Goal: Task Accomplishment & Management: Use online tool/utility

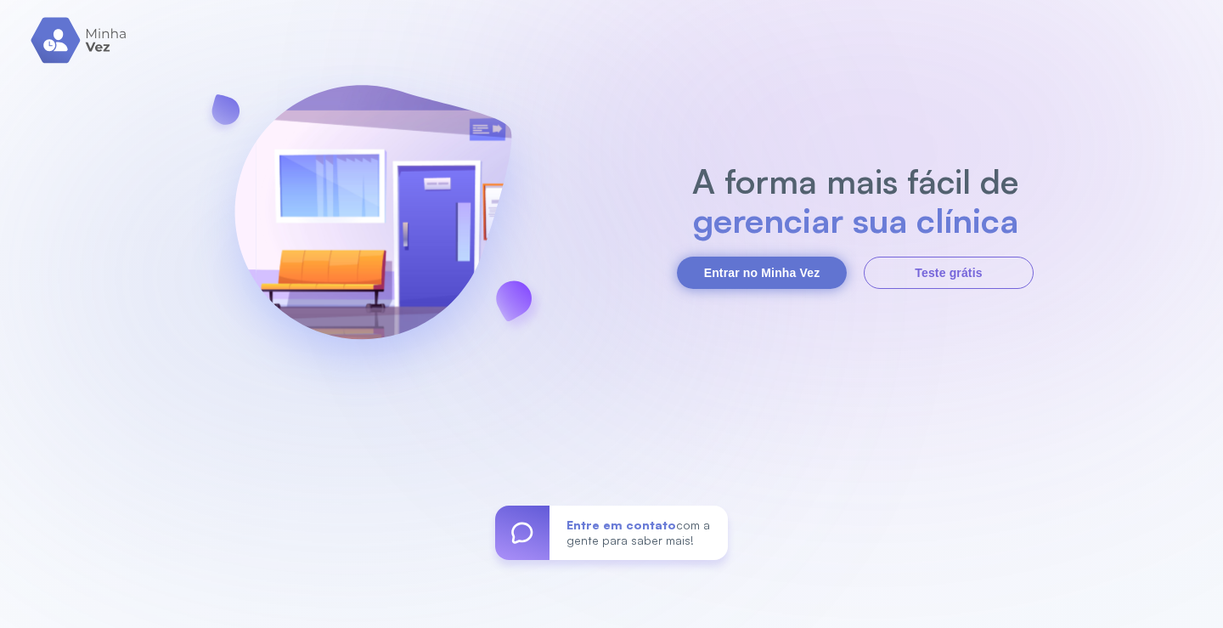
click at [794, 278] on button "Entrar no Minha Vez" at bounding box center [762, 272] width 170 height 32
click at [779, 273] on button "Entrar no Minha Vez" at bounding box center [762, 272] width 170 height 32
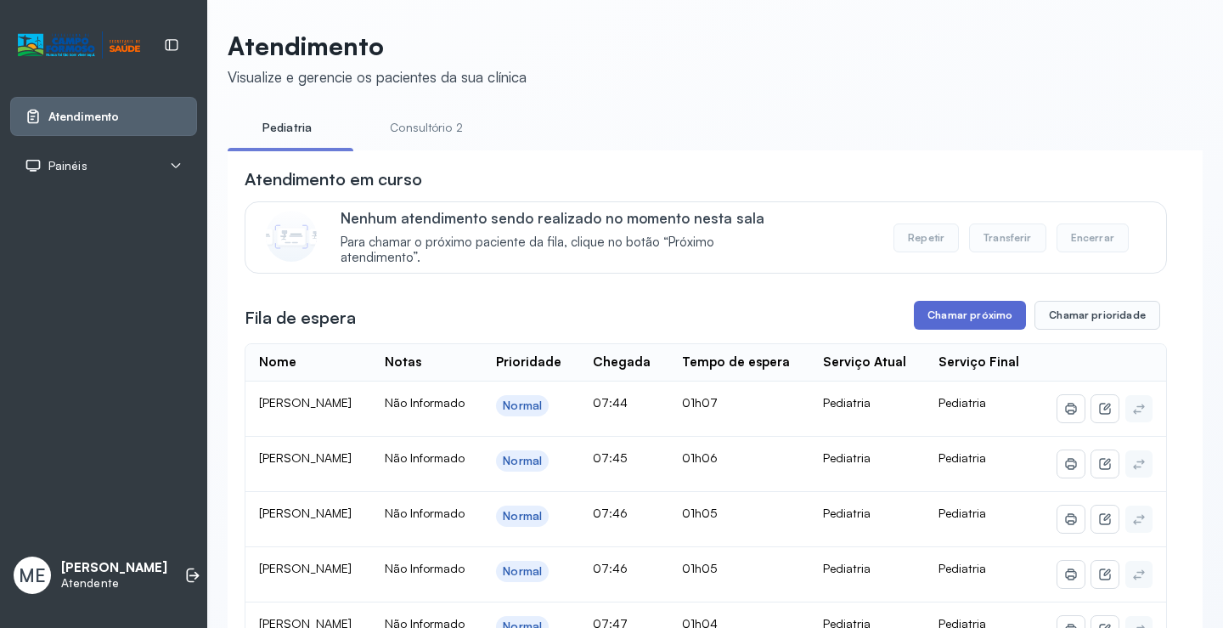
click at [955, 319] on button "Chamar próximo" at bounding box center [970, 315] width 112 height 29
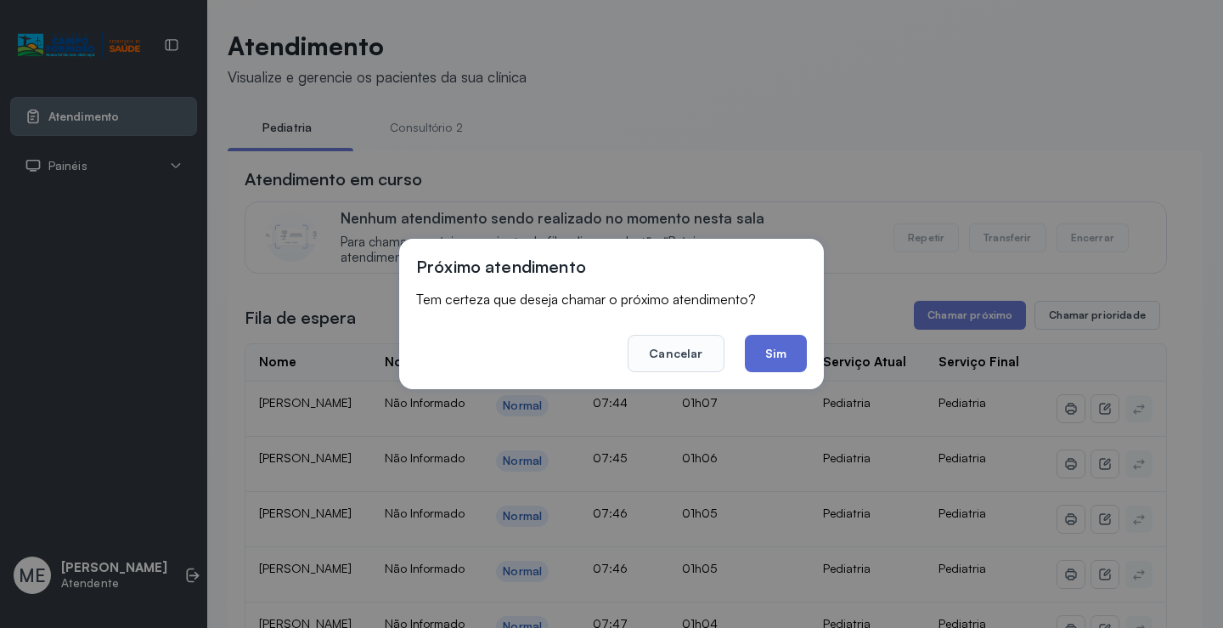
click at [766, 369] on button "Sim" at bounding box center [776, 353] width 62 height 37
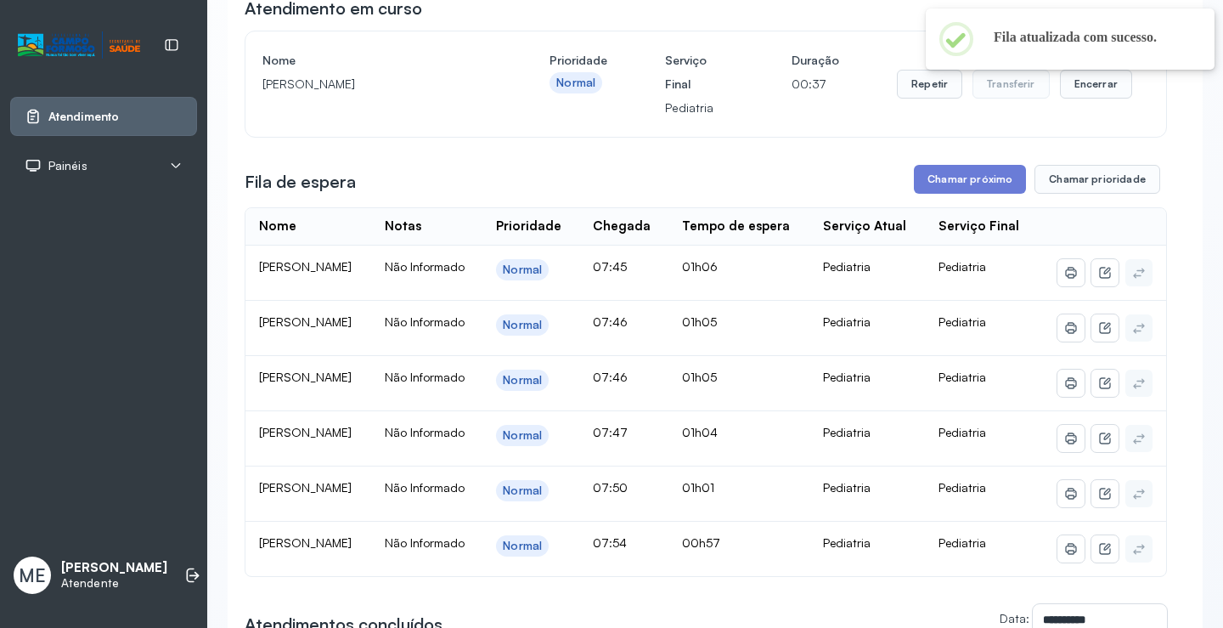
scroll to position [170, 0]
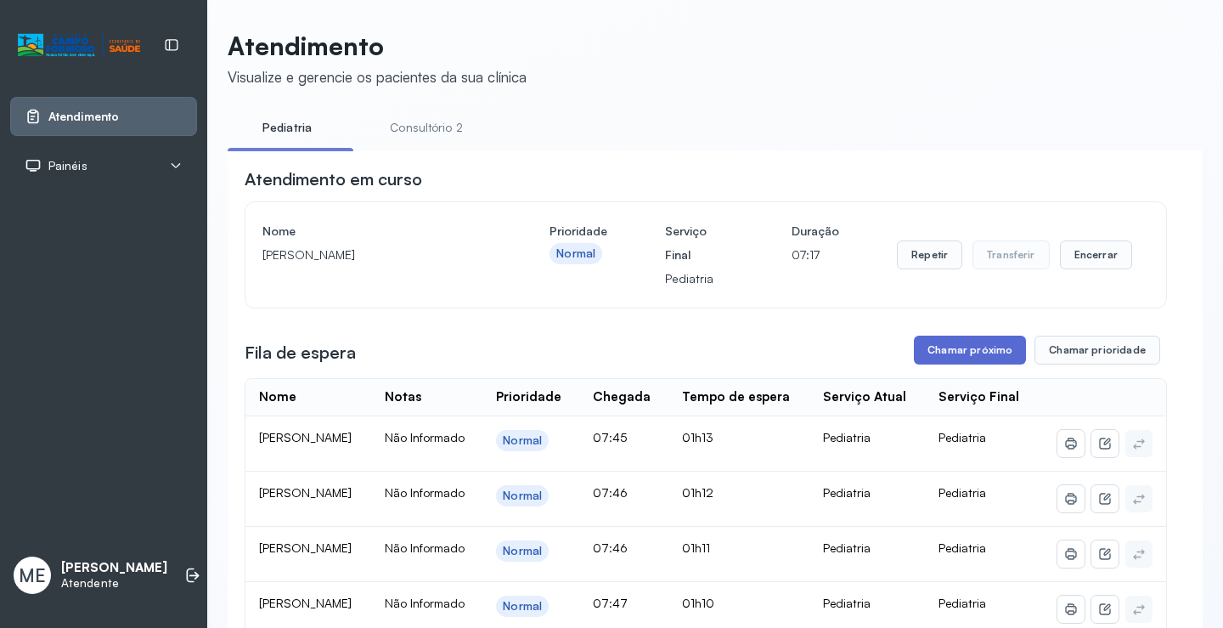
click at [956, 360] on button "Chamar próximo" at bounding box center [970, 349] width 112 height 29
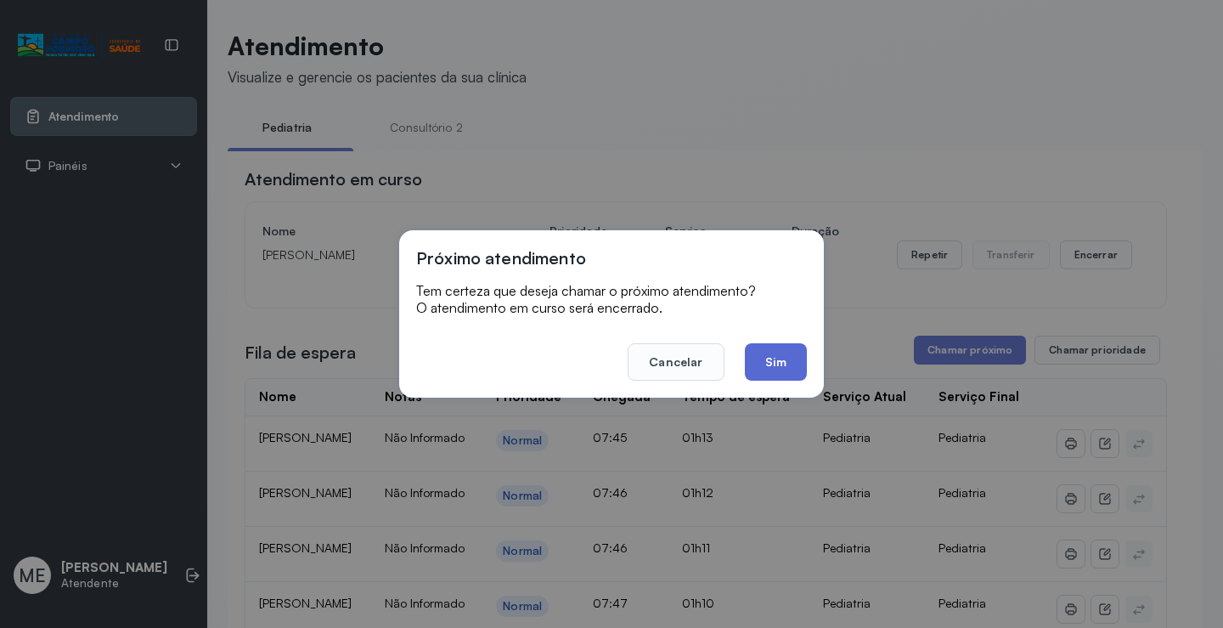
click at [758, 358] on button "Sim" at bounding box center [776, 361] width 62 height 37
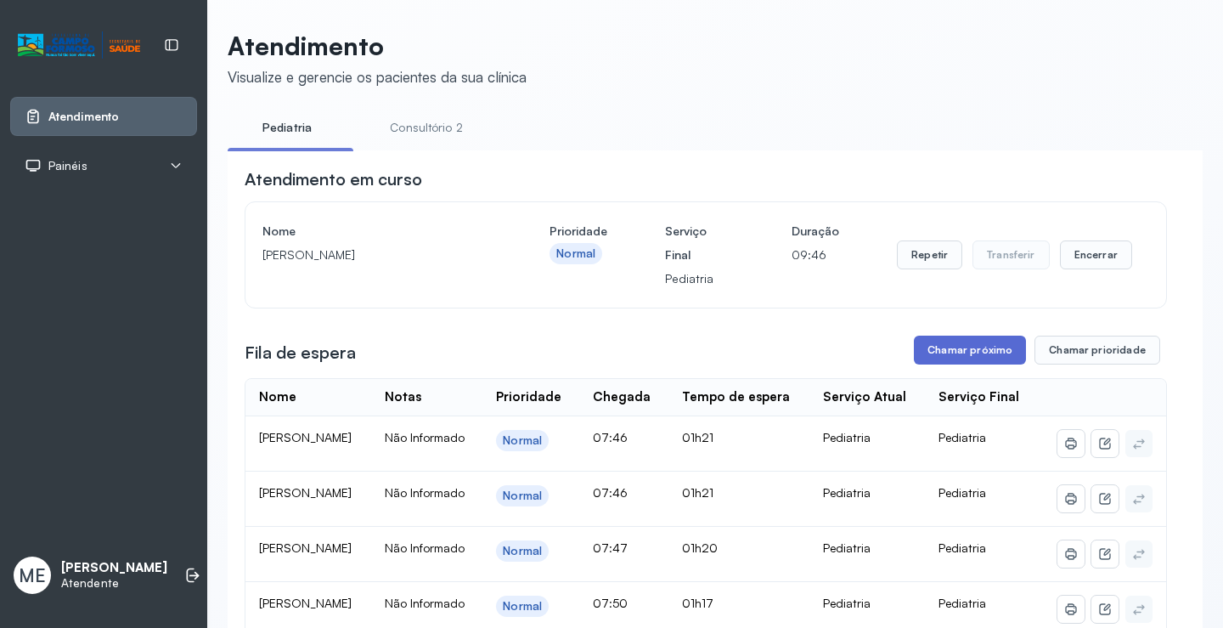
click at [964, 360] on button "Chamar próximo" at bounding box center [970, 349] width 112 height 29
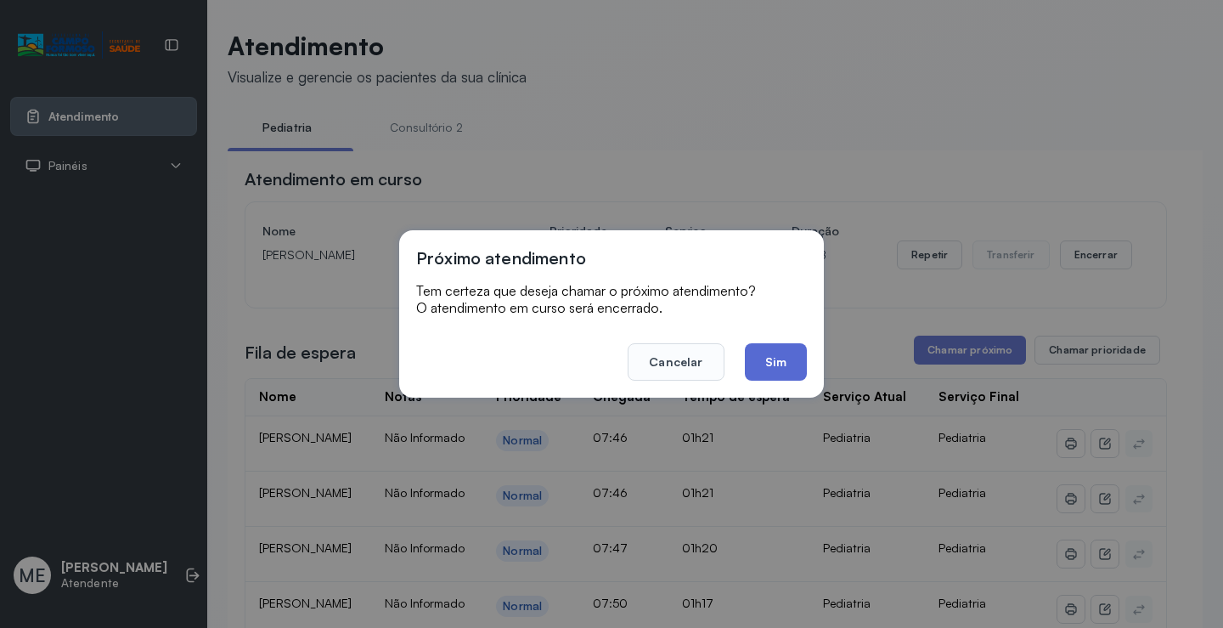
click at [781, 369] on button "Sim" at bounding box center [776, 361] width 62 height 37
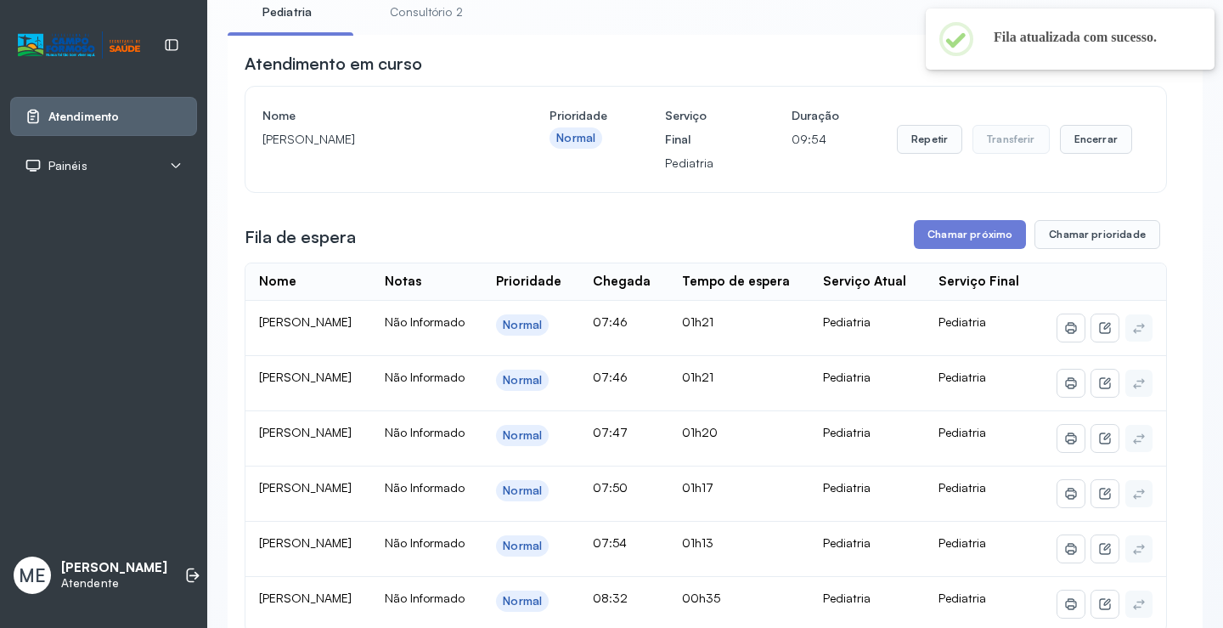
scroll to position [86, 0]
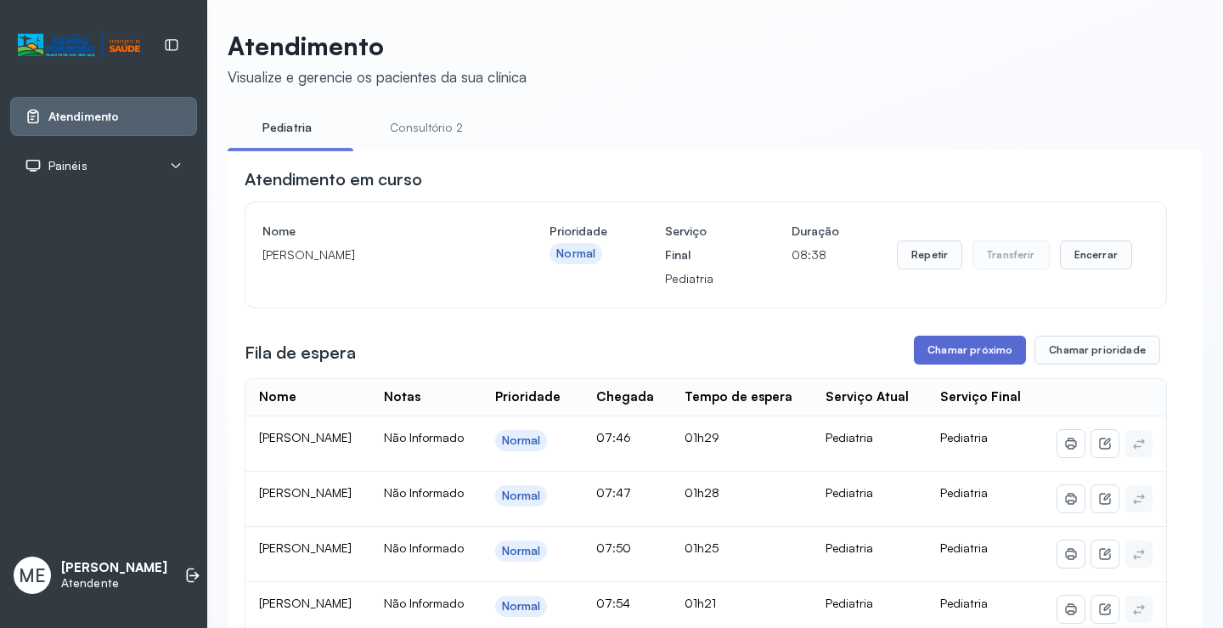
click at [945, 352] on button "Chamar próximo" at bounding box center [970, 349] width 112 height 29
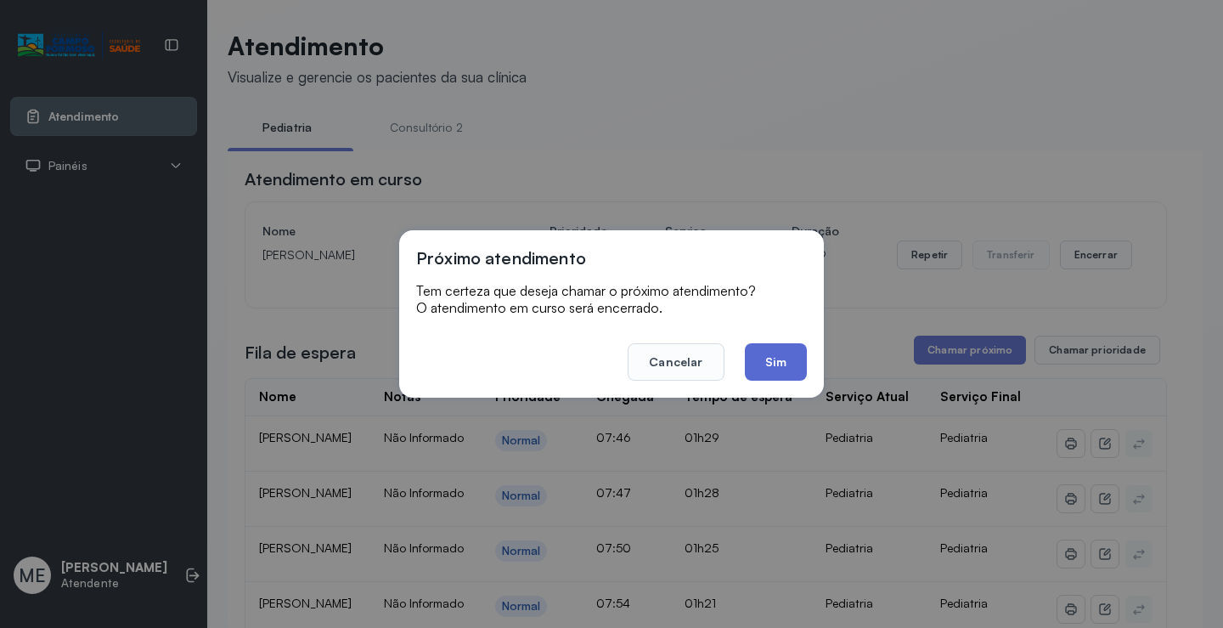
click at [767, 369] on button "Sim" at bounding box center [776, 361] width 62 height 37
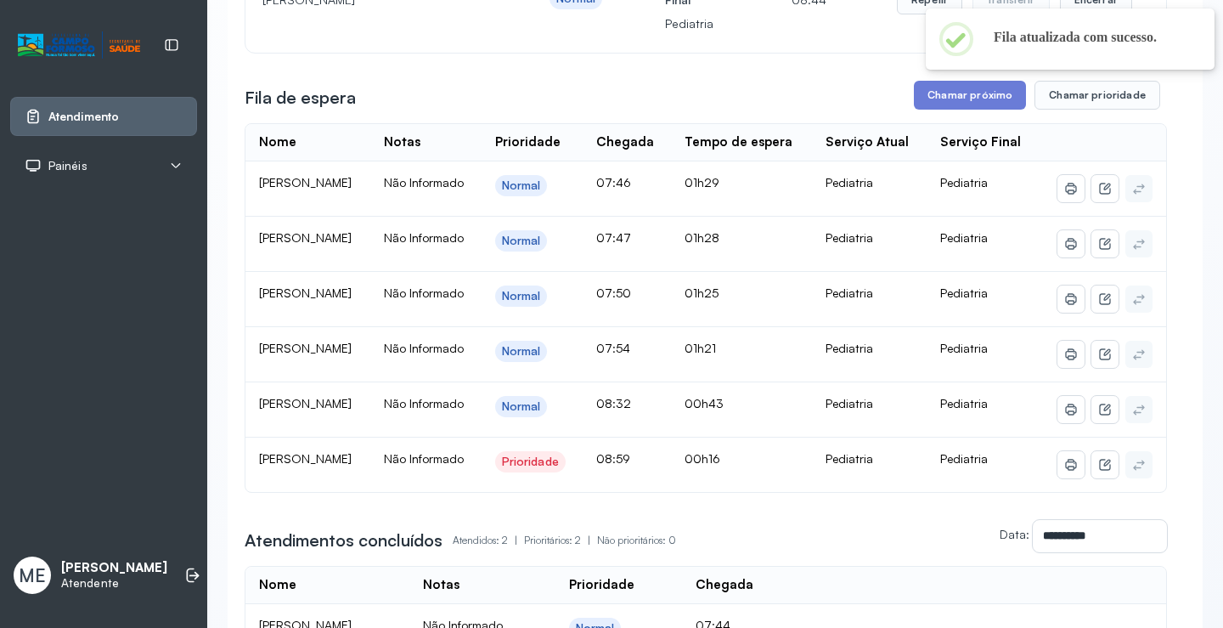
scroll to position [340, 0]
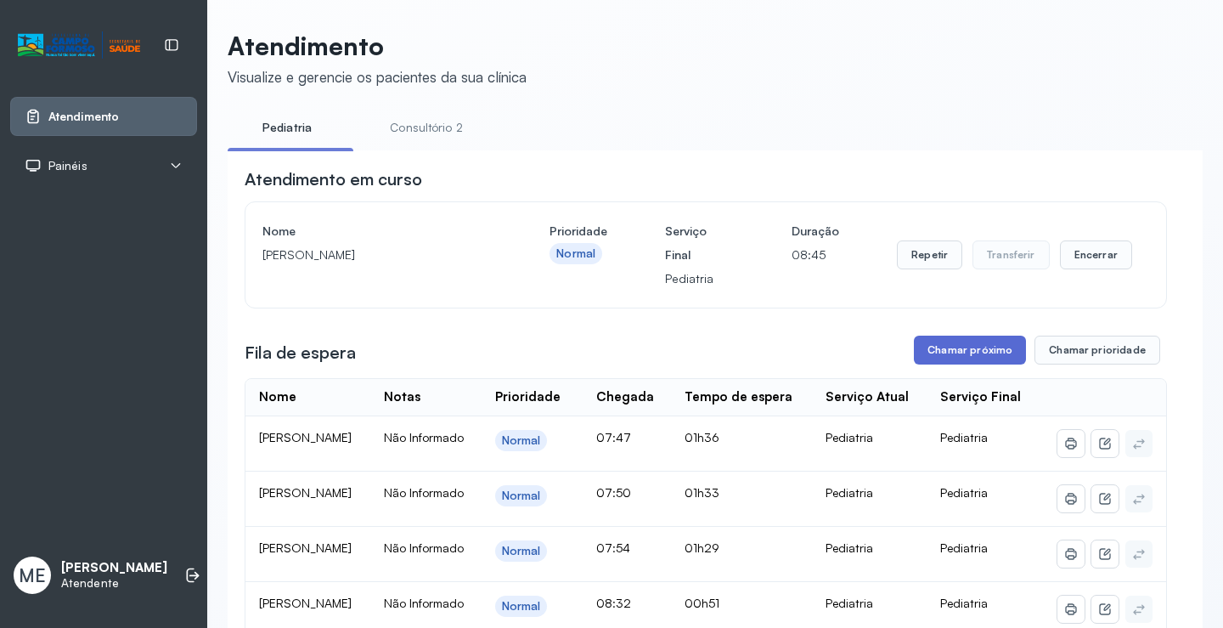
click at [951, 347] on button "Chamar próximo" at bounding box center [970, 349] width 112 height 29
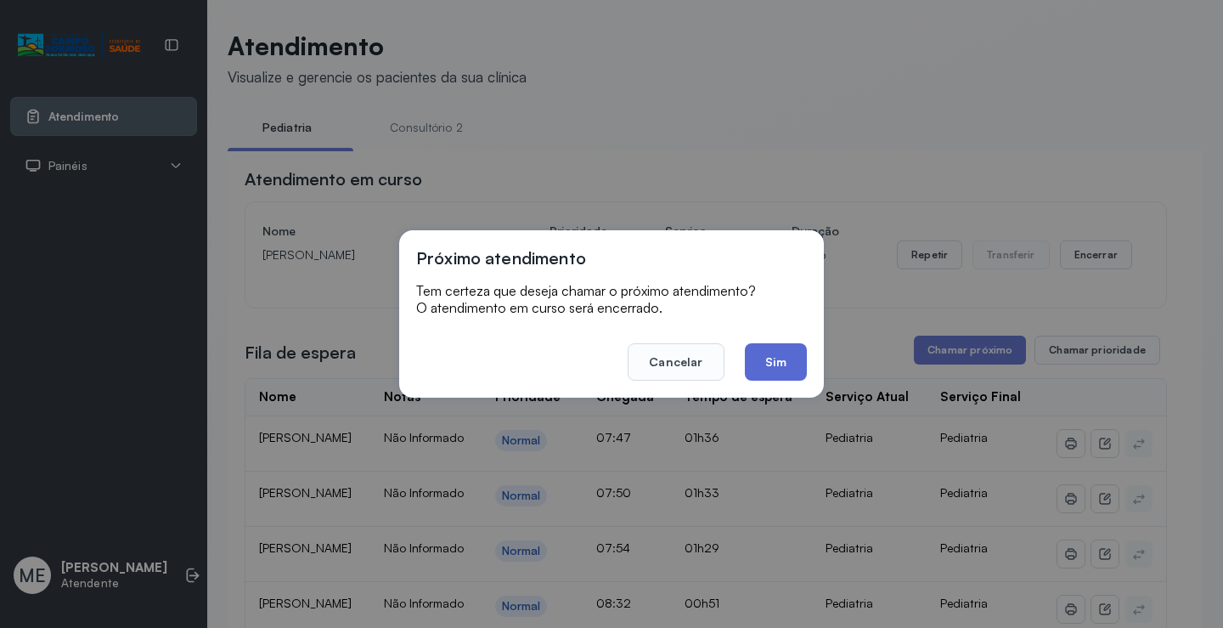
click at [753, 347] on button "Sim" at bounding box center [776, 361] width 62 height 37
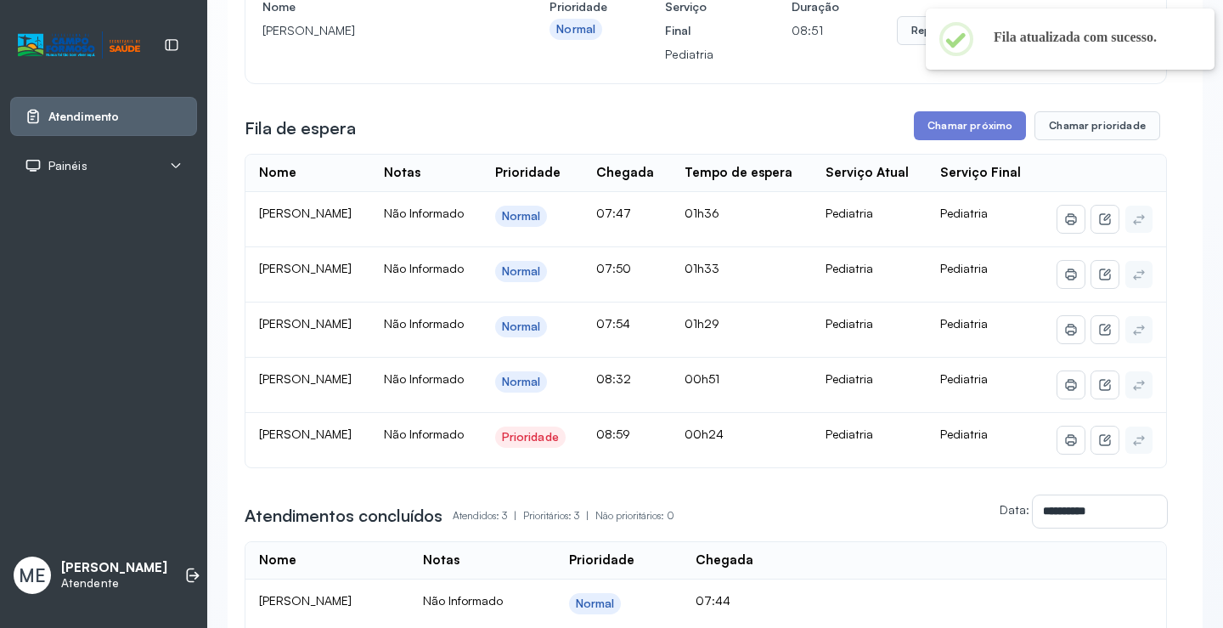
scroll to position [255, 0]
